Goal: Information Seeking & Learning: Learn about a topic

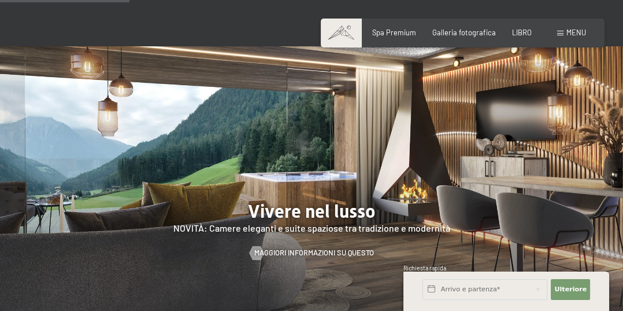
scroll to position [905, 0]
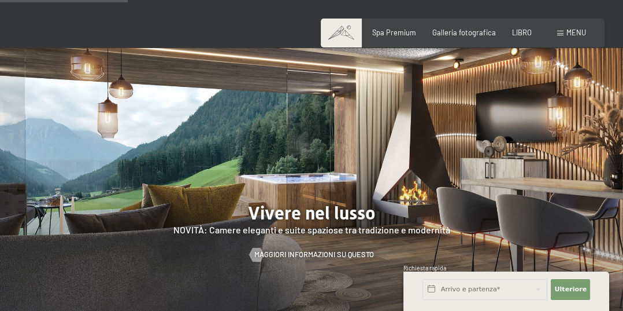
click at [578, 35] on font "menu" at bounding box center [577, 32] width 20 height 9
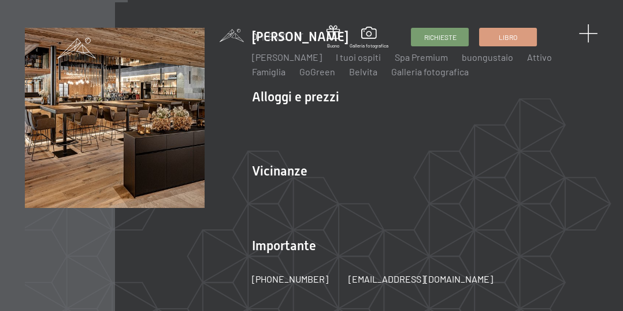
click at [591, 39] on span at bounding box center [588, 33] width 19 height 19
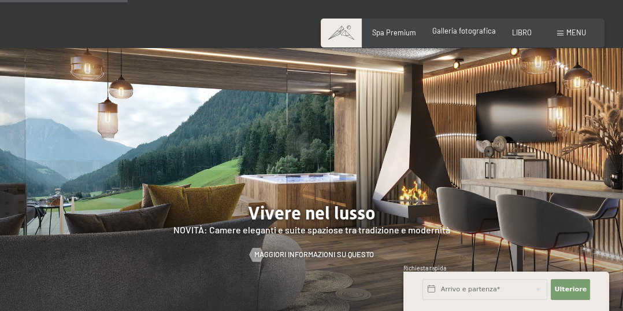
click at [475, 35] on font "Galleria fotografica" at bounding box center [465, 30] width 64 height 9
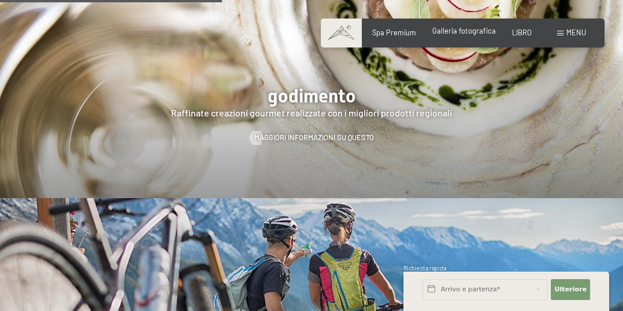
scroll to position [1547, 0]
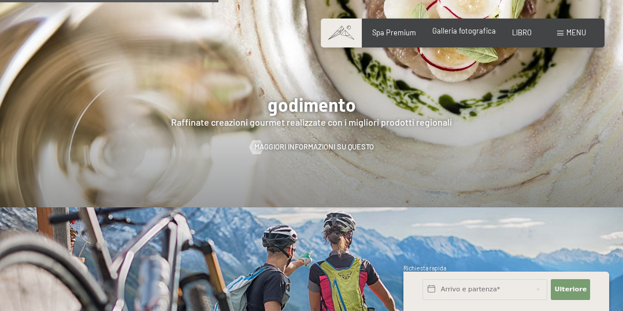
click at [570, 35] on font "menu" at bounding box center [577, 32] width 20 height 9
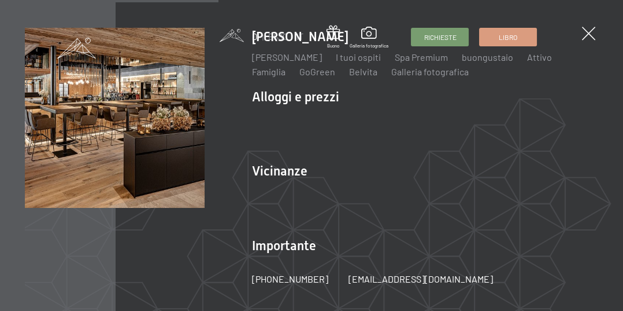
click at [279, 98] on img at bounding box center [142, 142] width 285 height 285
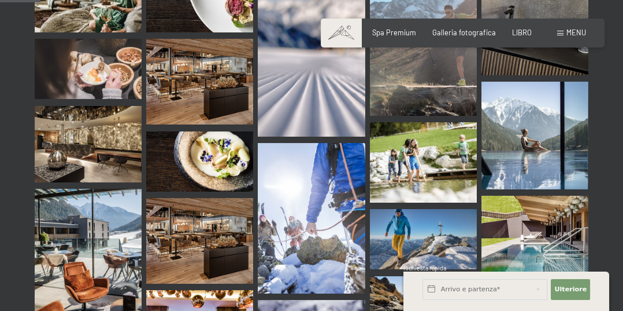
scroll to position [575, 0]
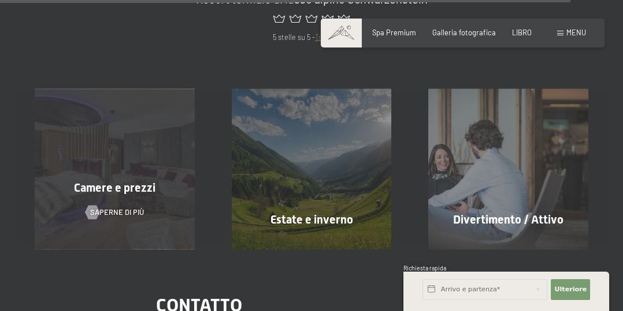
click at [98, 190] on font "Camere e prezzi" at bounding box center [115, 187] width 82 height 14
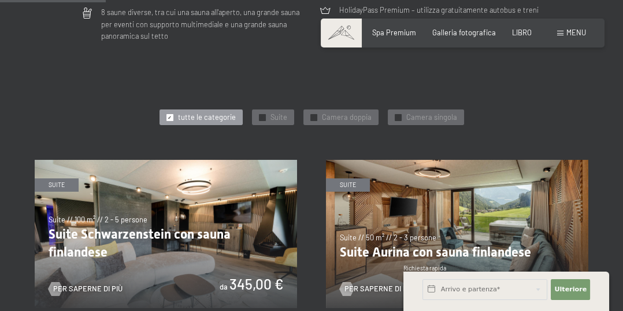
scroll to position [485, 0]
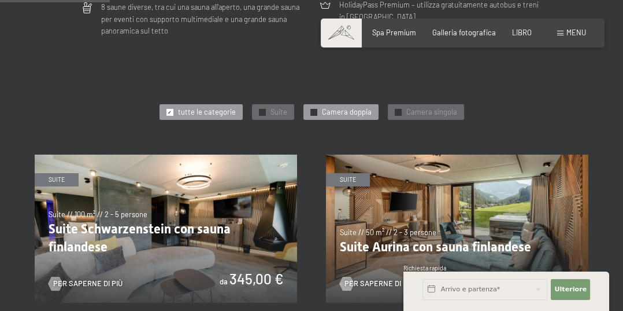
click at [349, 107] on font "Camera doppia" at bounding box center [347, 111] width 50 height 9
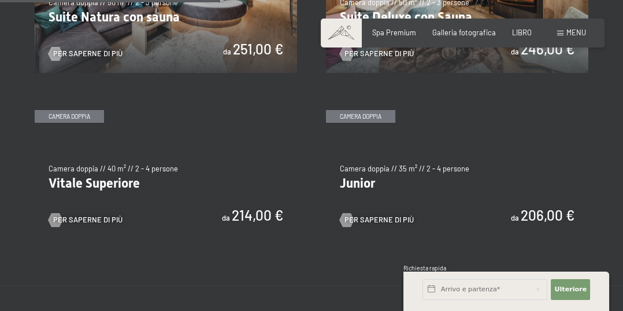
scroll to position [688, 0]
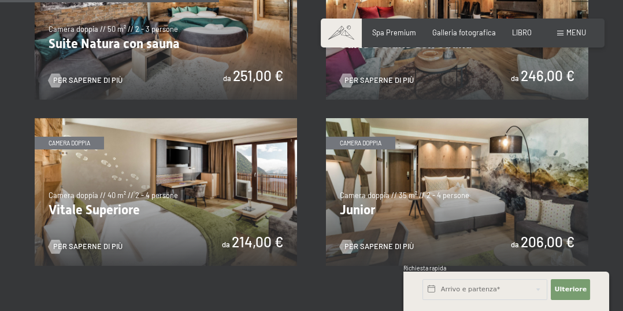
click at [505, 186] on img at bounding box center [457, 191] width 263 height 147
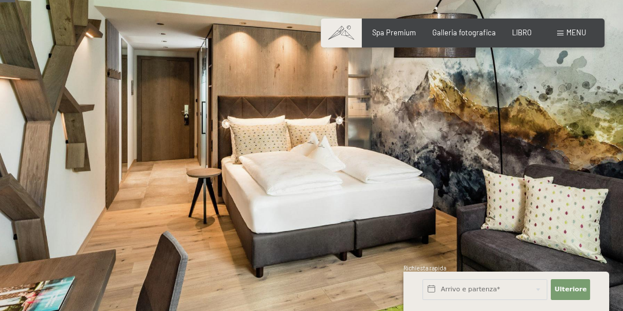
scroll to position [34, 0]
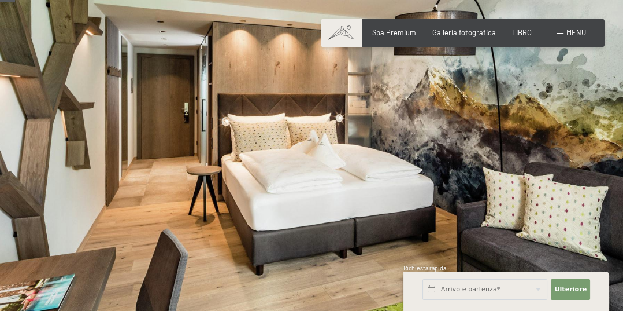
click at [610, 147] on div at bounding box center [468, 154] width 312 height 376
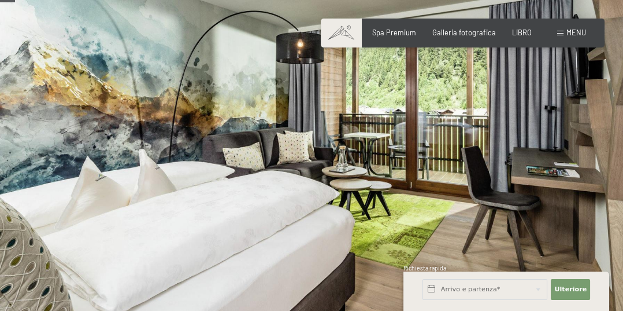
click at [601, 154] on div at bounding box center [468, 154] width 312 height 376
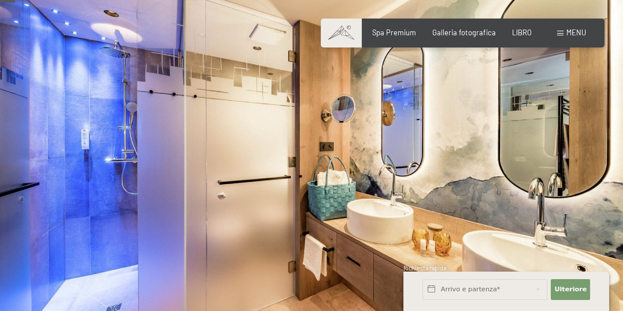
click at [589, 172] on div at bounding box center [468, 154] width 312 height 376
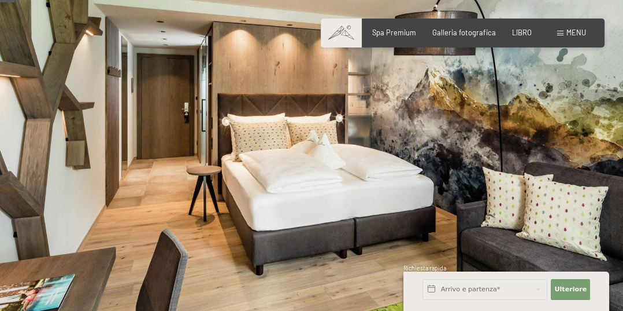
click at [582, 174] on div at bounding box center [468, 154] width 312 height 376
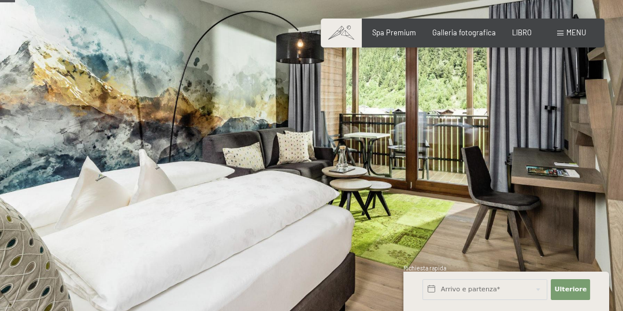
click at [579, 189] on div at bounding box center [468, 154] width 312 height 376
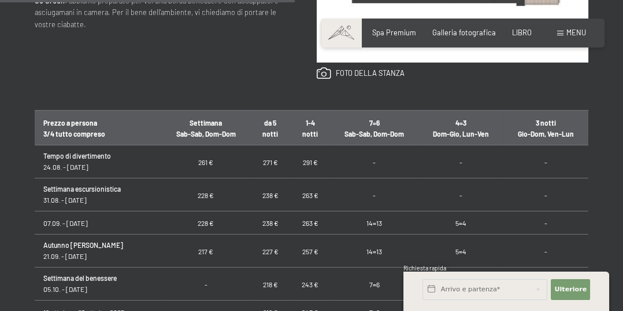
scroll to position [663, 0]
